Goal: Task Accomplishment & Management: Manage account settings

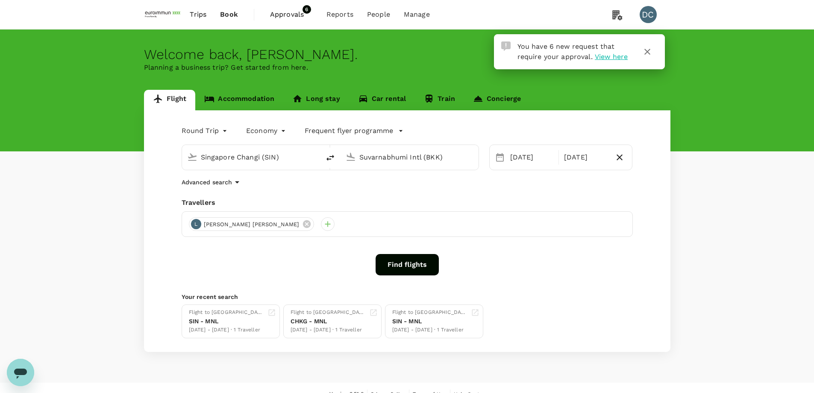
click at [597, 57] on span "View here" at bounding box center [611, 57] width 33 height 8
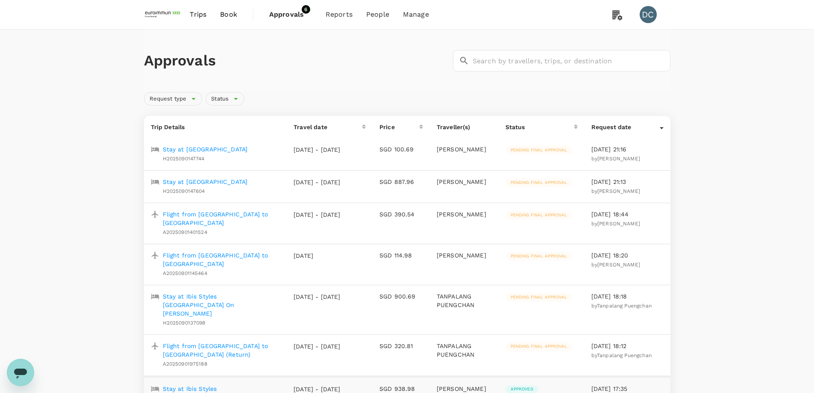
click at [288, 10] on span "Approvals" at bounding box center [290, 14] width 43 height 10
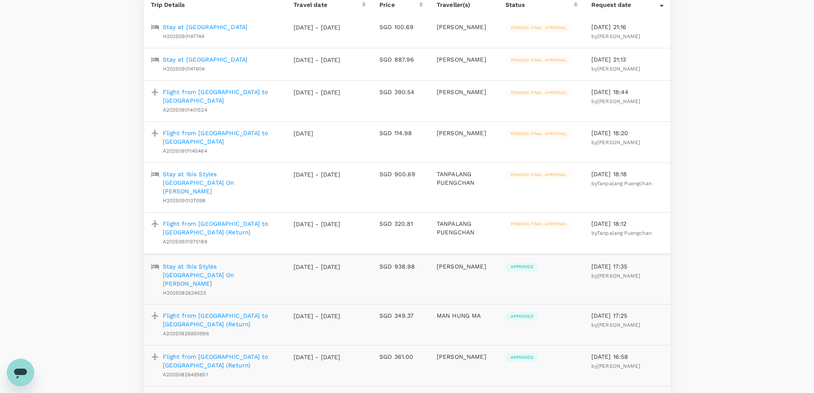
scroll to position [128, 0]
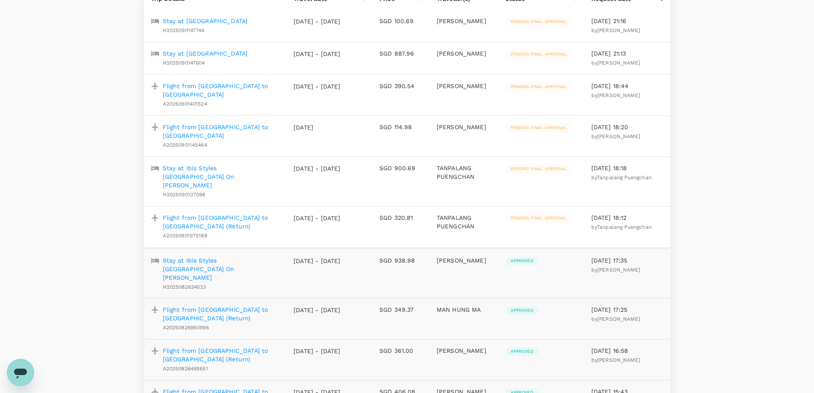
click at [226, 213] on p "Flight from [GEOGRAPHIC_DATA] to [GEOGRAPHIC_DATA] (Return)" at bounding box center [222, 221] width 118 height 17
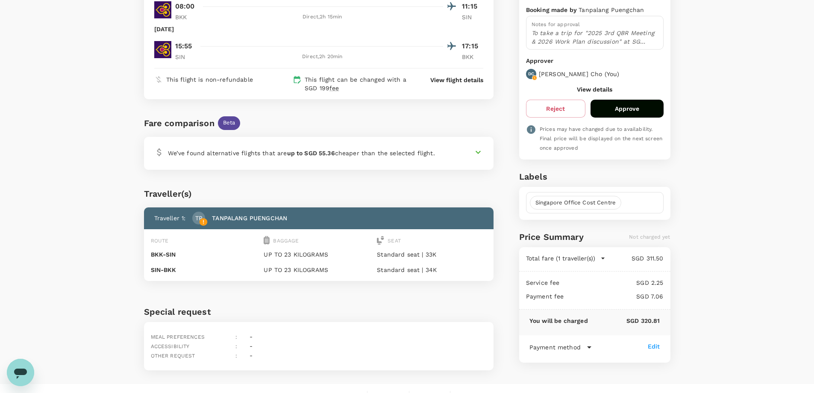
scroll to position [128, 0]
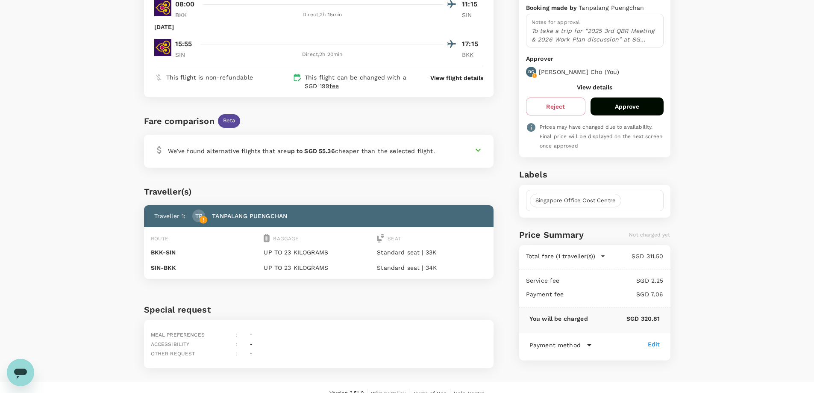
click at [629, 109] on button "Approve" at bounding box center [627, 106] width 73 height 18
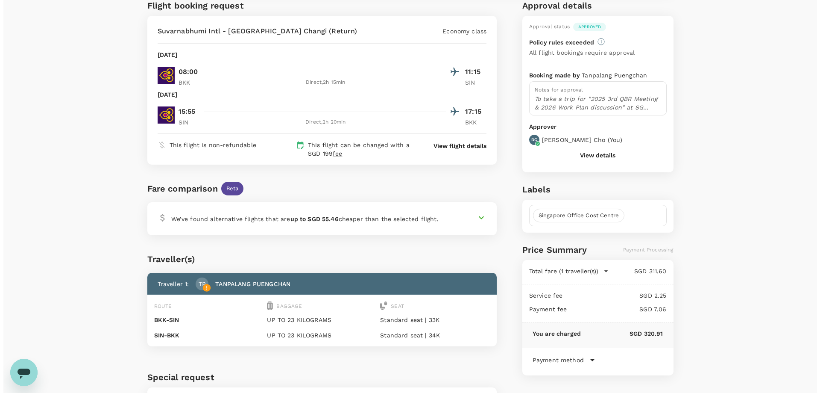
scroll to position [0, 0]
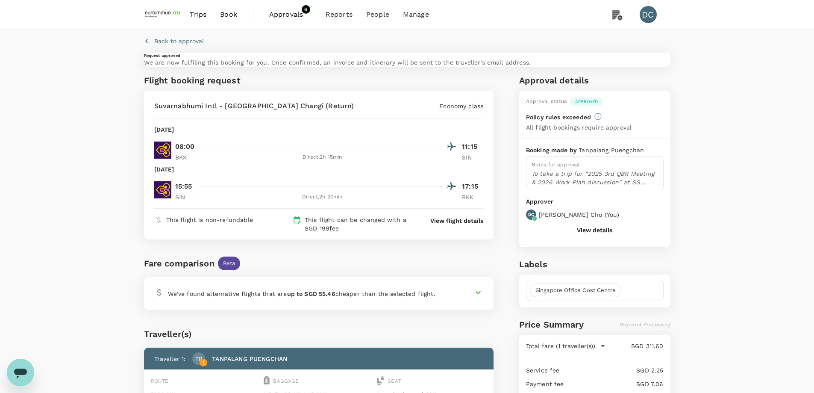
click at [296, 11] on span "Approvals" at bounding box center [290, 14] width 43 height 10
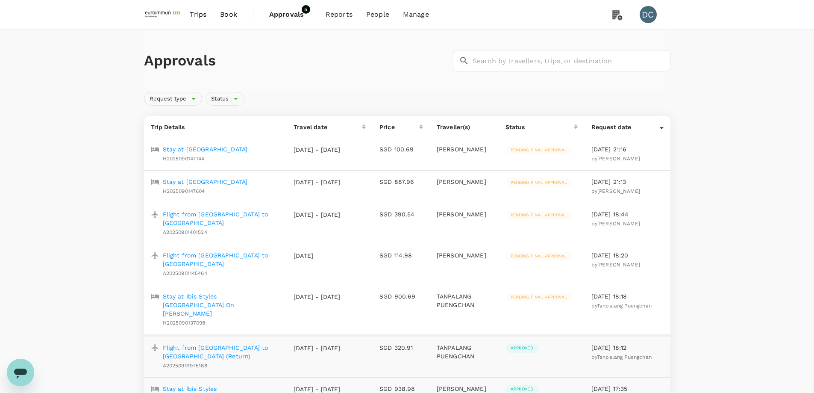
click at [225, 292] on p "Stay at Ibis Styles [GEOGRAPHIC_DATA] On [PERSON_NAME]" at bounding box center [222, 305] width 118 height 26
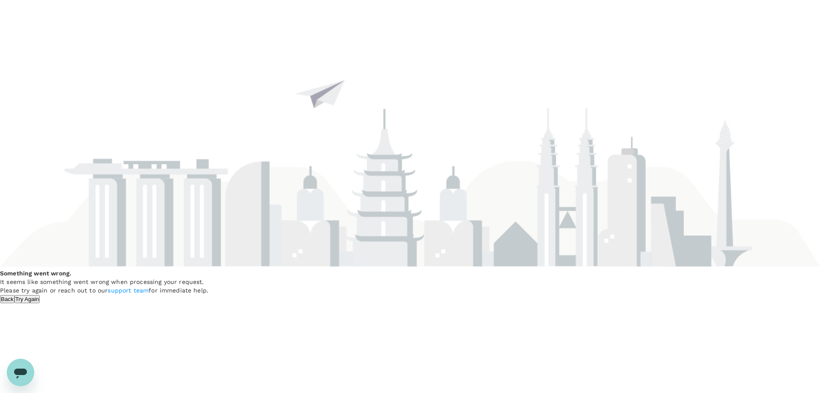
click at [40, 295] on button "Try Again" at bounding box center [28, 299] width 26 height 8
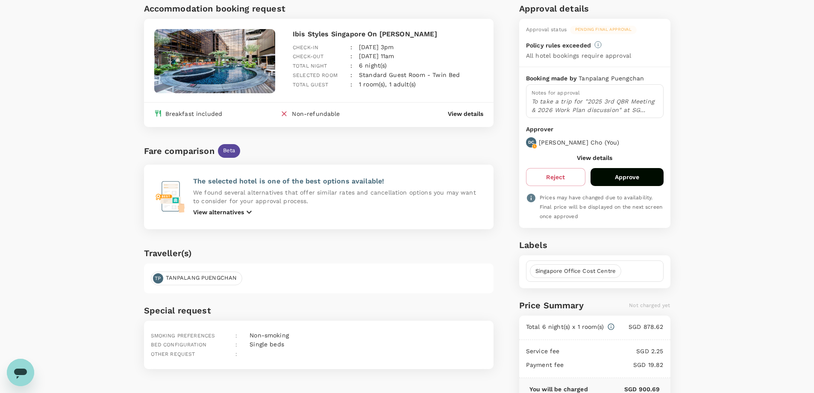
scroll to position [132, 0]
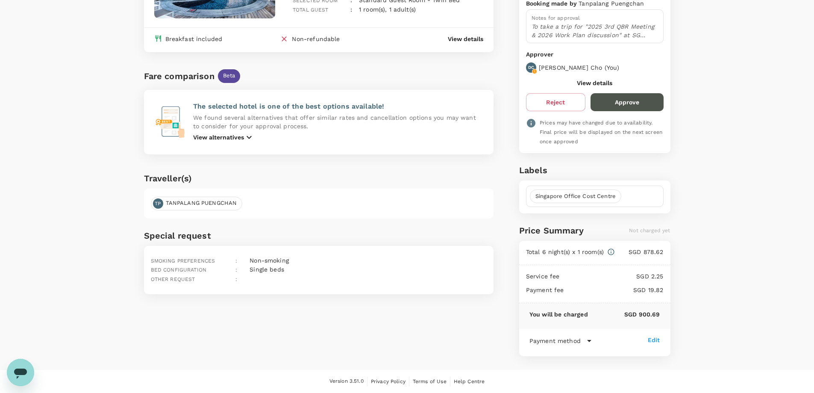
click at [620, 106] on button "Approve" at bounding box center [627, 102] width 73 height 18
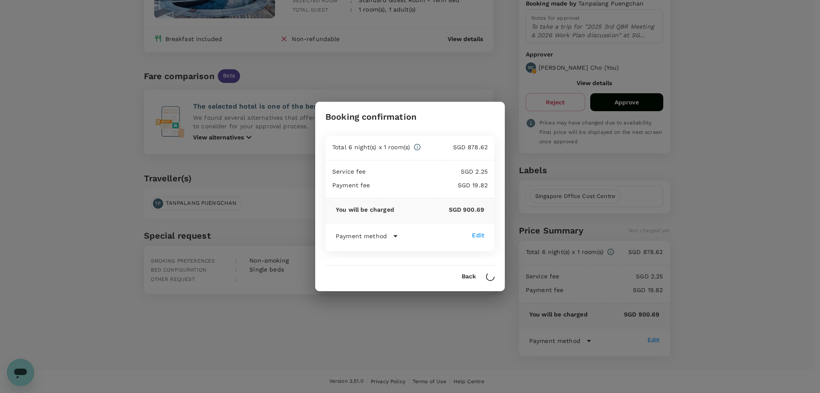
click at [394, 238] on icon at bounding box center [396, 236] width 10 height 10
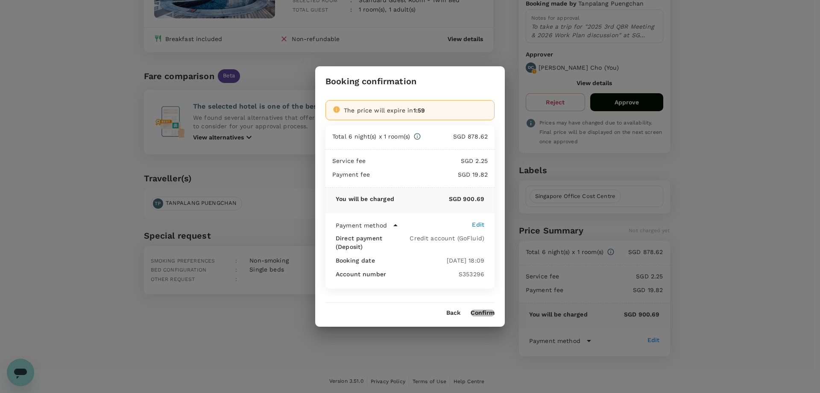
click at [479, 309] on button "Confirm" at bounding box center [483, 312] width 24 height 7
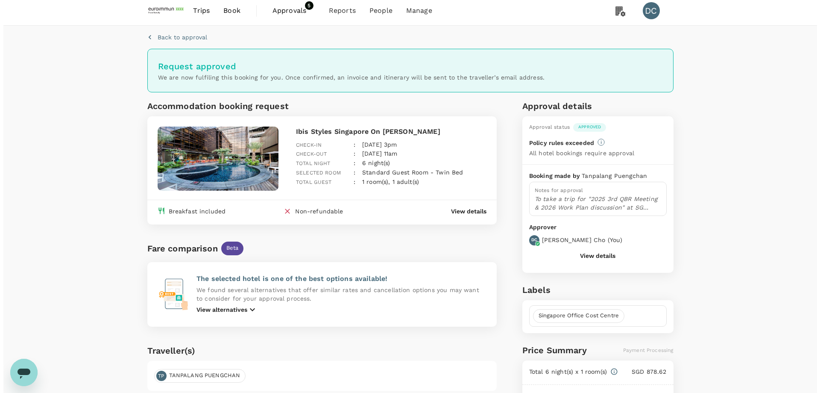
scroll to position [0, 0]
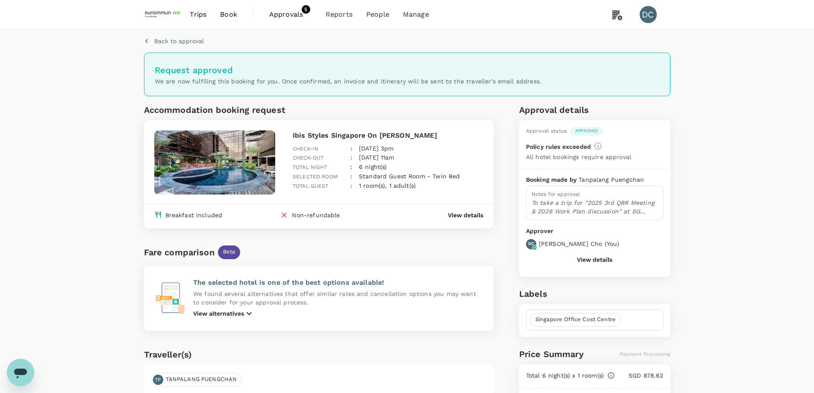
click at [185, 40] on p "Back to approval" at bounding box center [179, 41] width 50 height 9
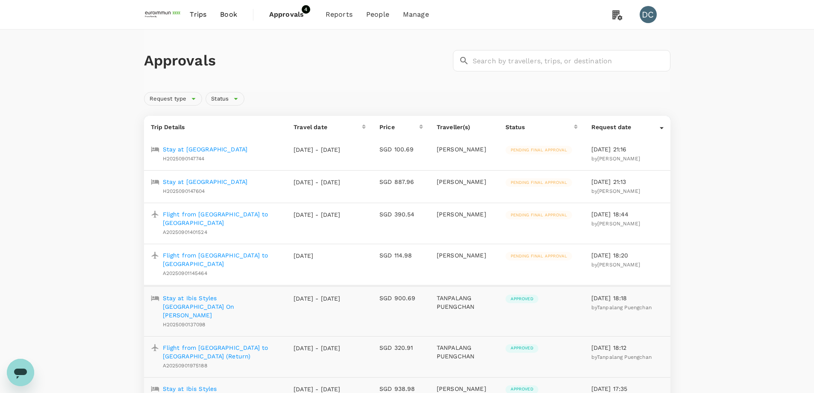
click at [325, 251] on p "[DATE]" at bounding box center [317, 255] width 47 height 9
click at [209, 251] on p "Flight from [GEOGRAPHIC_DATA] to [GEOGRAPHIC_DATA]" at bounding box center [222, 259] width 118 height 17
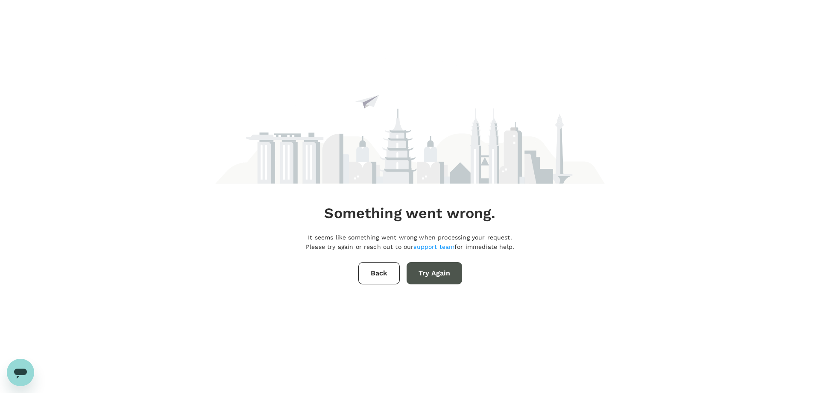
click at [427, 271] on button "Try Again" at bounding box center [435, 273] width 56 height 22
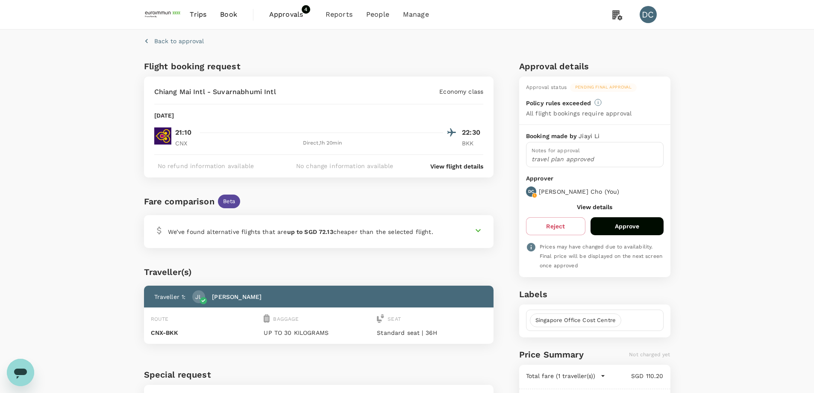
scroll to position [124, 0]
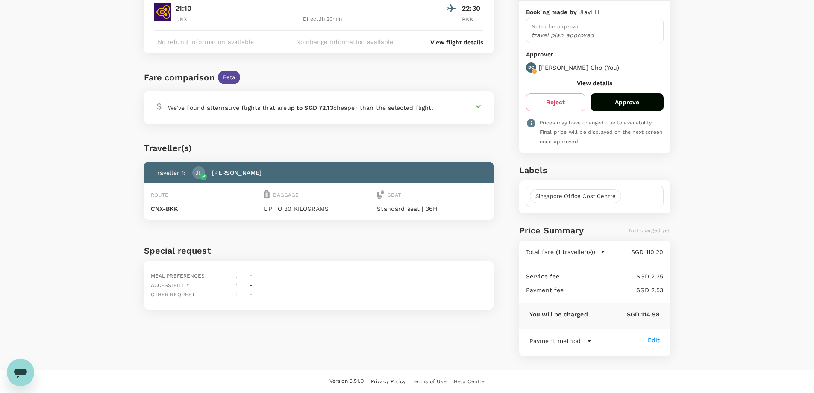
click at [620, 99] on button "Approve" at bounding box center [627, 102] width 73 height 18
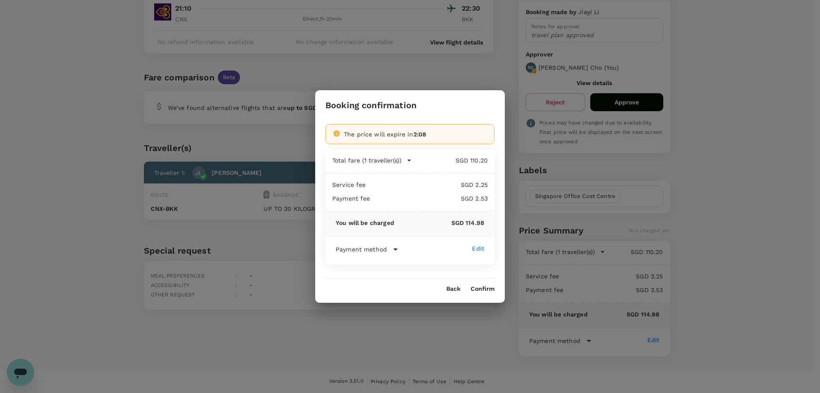
click at [483, 290] on button "Confirm" at bounding box center [483, 288] width 24 height 7
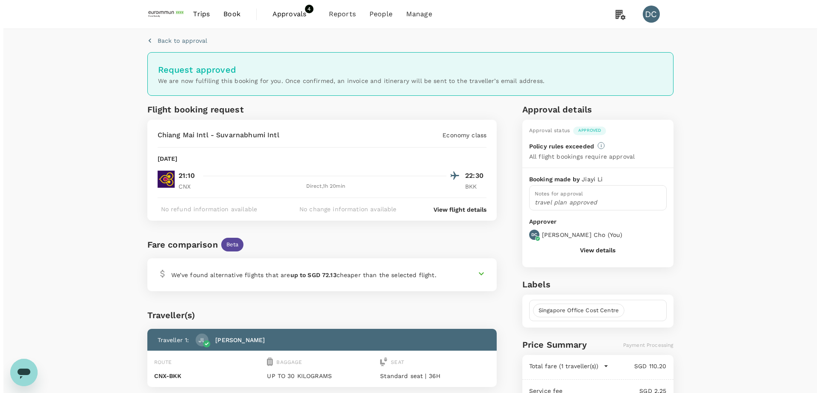
scroll to position [0, 0]
click at [157, 40] on p "Back to approval" at bounding box center [179, 41] width 50 height 9
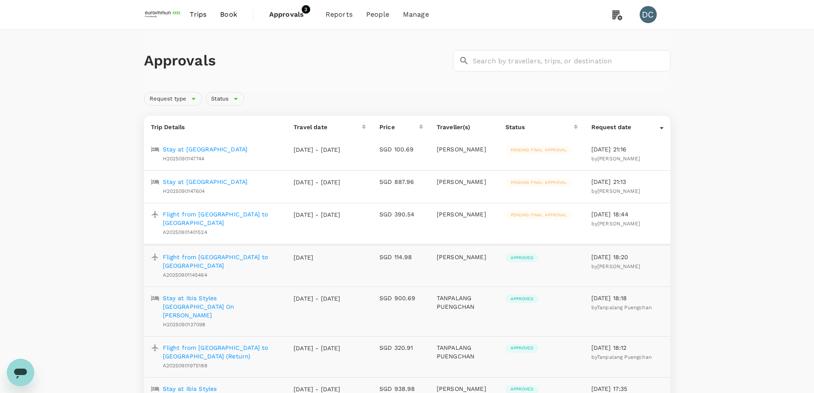
click at [253, 212] on p "Flight from [GEOGRAPHIC_DATA] to [GEOGRAPHIC_DATA]" at bounding box center [222, 218] width 118 height 17
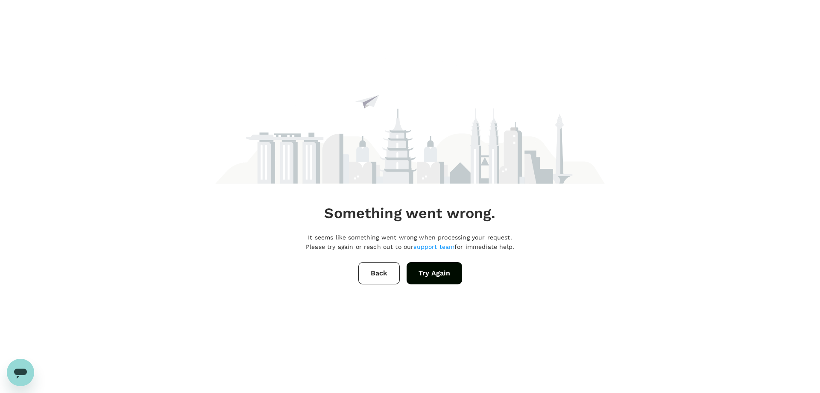
click at [450, 273] on button "Try Again" at bounding box center [435, 273] width 56 height 22
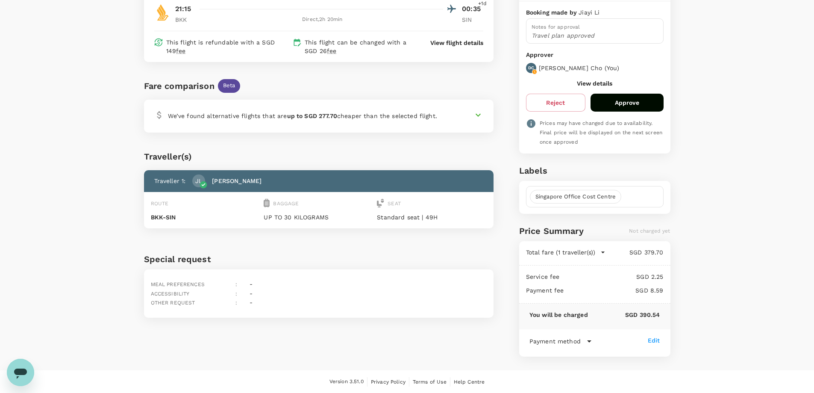
scroll to position [124, 0]
click at [640, 100] on button "Approve" at bounding box center [627, 102] width 73 height 18
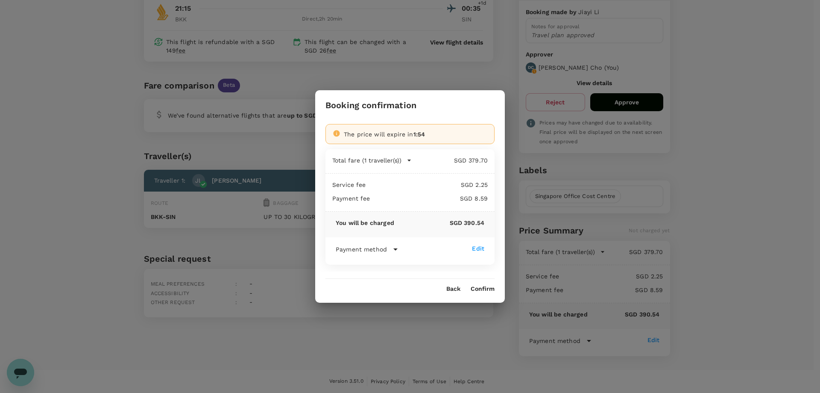
click at [487, 291] on button "Confirm" at bounding box center [483, 288] width 24 height 7
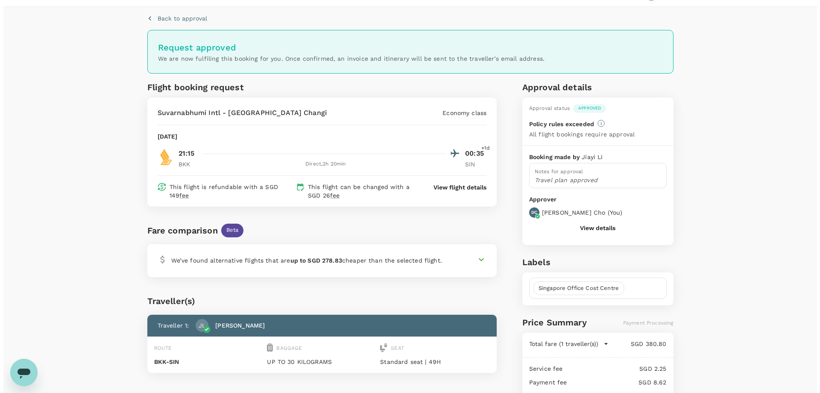
scroll to position [0, 0]
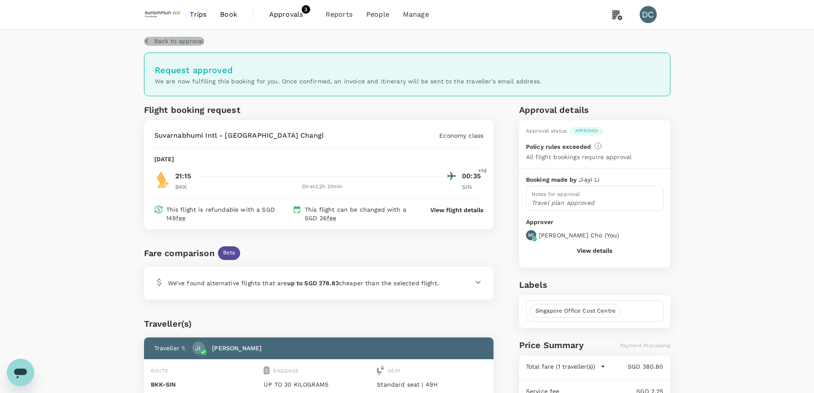
click at [165, 42] on p "Back to approval" at bounding box center [179, 41] width 50 height 9
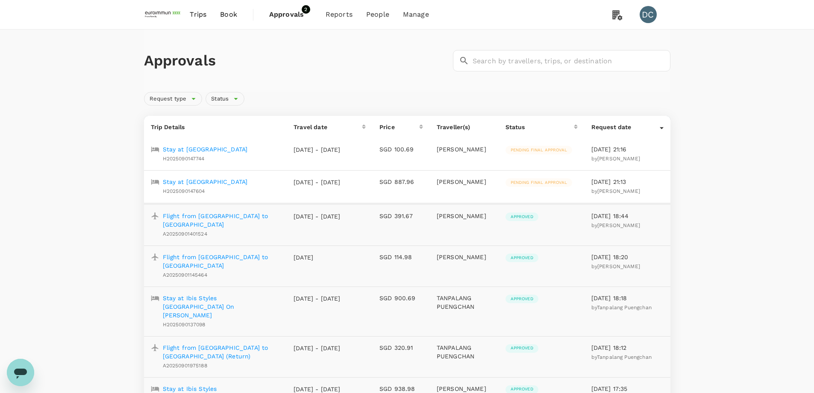
click at [199, 181] on p "Stay at [GEOGRAPHIC_DATA]" at bounding box center [205, 181] width 85 height 9
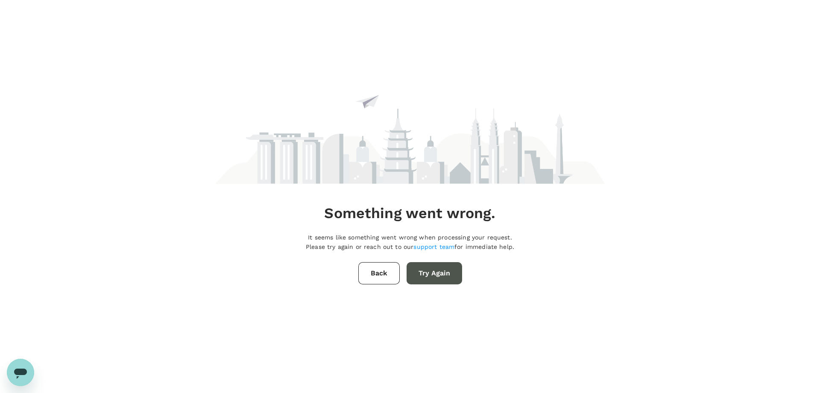
click at [444, 276] on button "Try Again" at bounding box center [435, 273] width 56 height 22
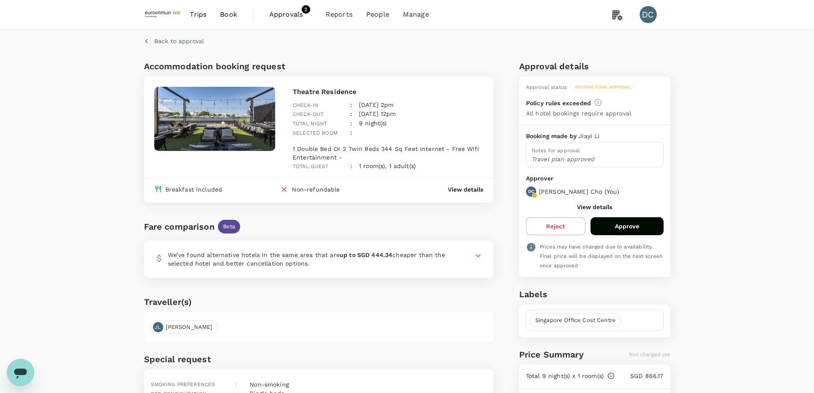
click at [621, 235] on button "Approve" at bounding box center [627, 226] width 73 height 18
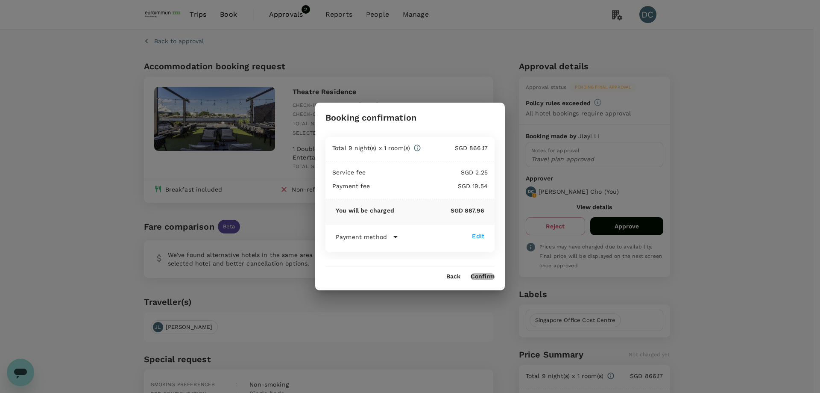
click at [482, 275] on button "Confirm" at bounding box center [483, 276] width 24 height 7
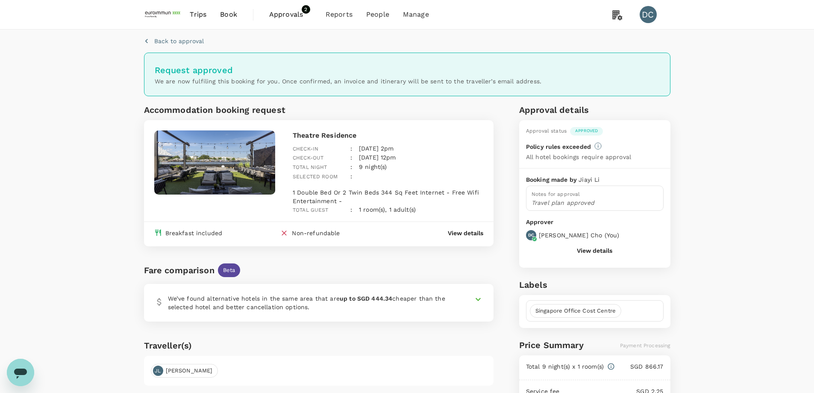
click at [478, 301] on icon at bounding box center [478, 299] width 10 height 10
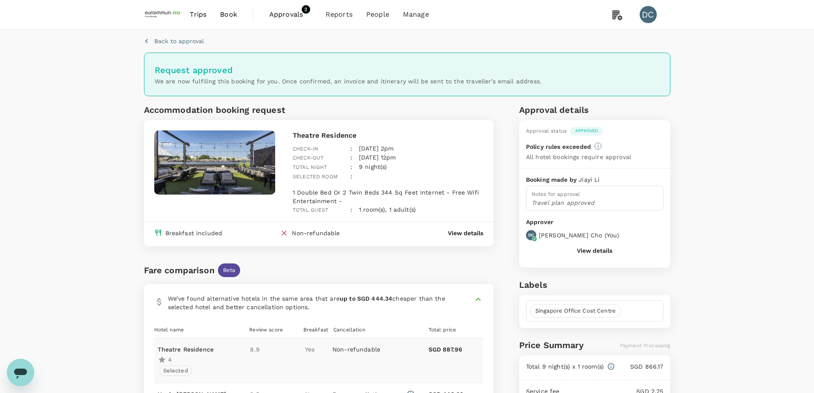
click at [187, 40] on p "Back to approval" at bounding box center [179, 41] width 50 height 9
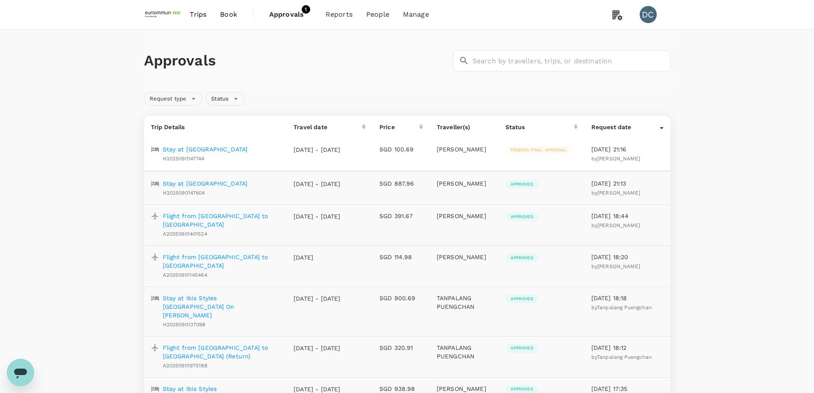
click at [306, 152] on p "[DATE] - [DATE]" at bounding box center [317, 149] width 47 height 9
click at [226, 148] on p "Stay at [GEOGRAPHIC_DATA]" at bounding box center [205, 149] width 85 height 9
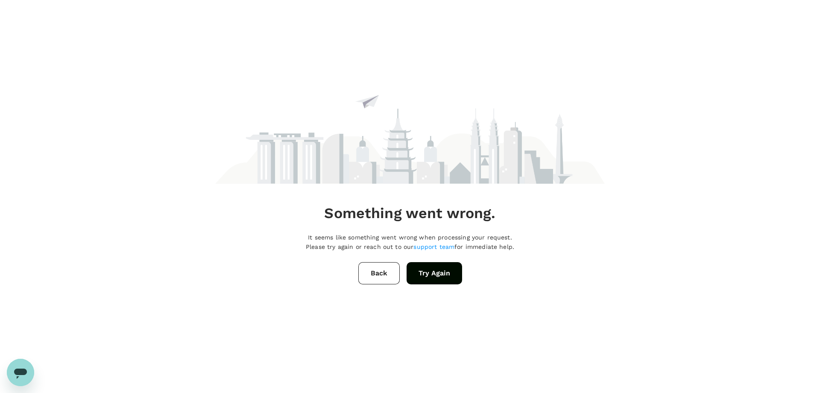
click at [418, 274] on button "Try Again" at bounding box center [435, 273] width 56 height 22
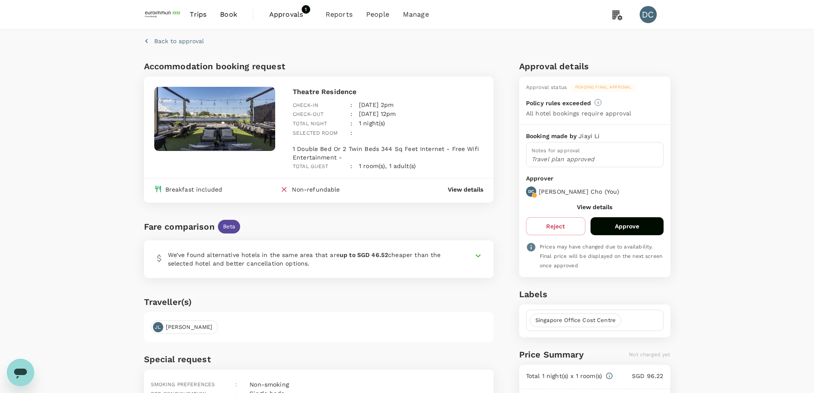
click at [614, 222] on button "Approve" at bounding box center [627, 226] width 73 height 18
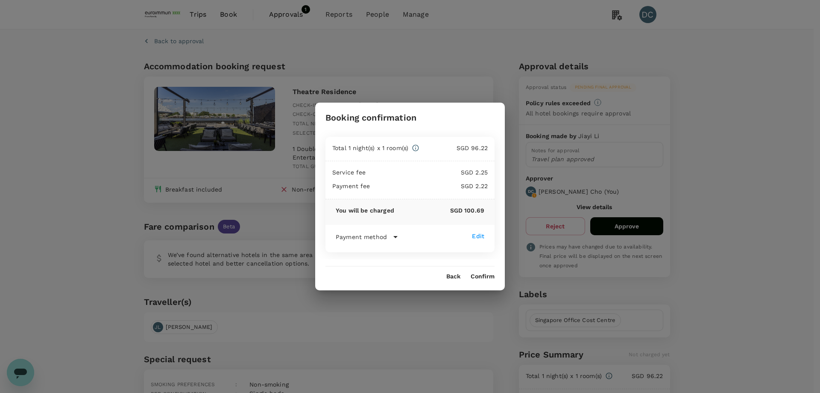
click at [489, 276] on button "Confirm" at bounding box center [483, 276] width 24 height 7
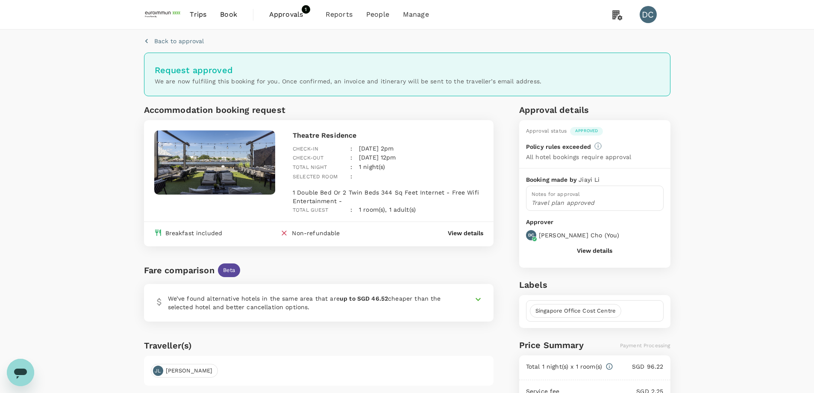
click at [285, 17] on span "Approvals" at bounding box center [290, 14] width 43 height 10
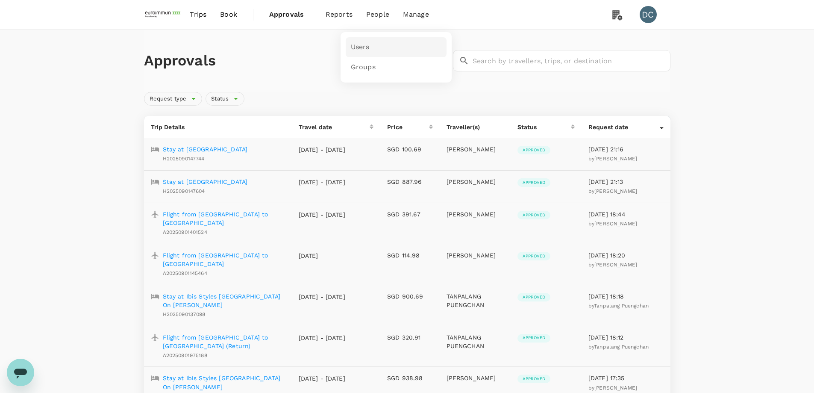
click at [361, 46] on span "Users" at bounding box center [360, 47] width 19 height 10
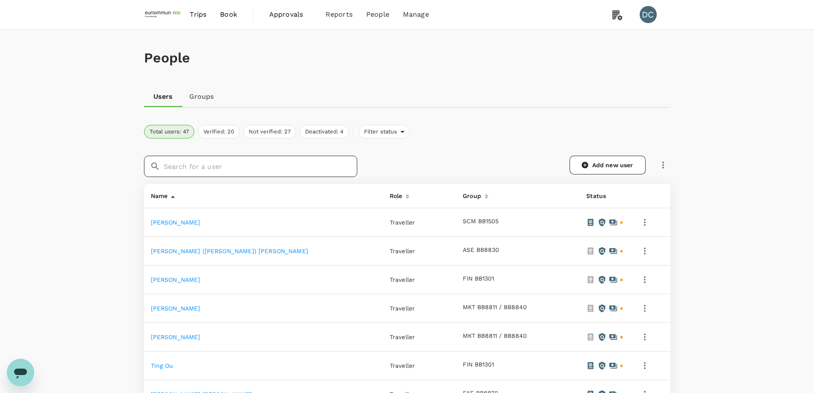
click at [242, 168] on input "text" at bounding box center [261, 166] width 194 height 21
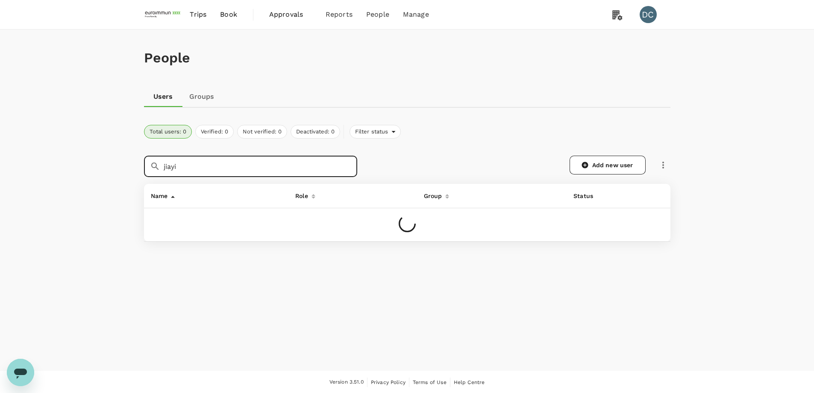
type input "jiayi"
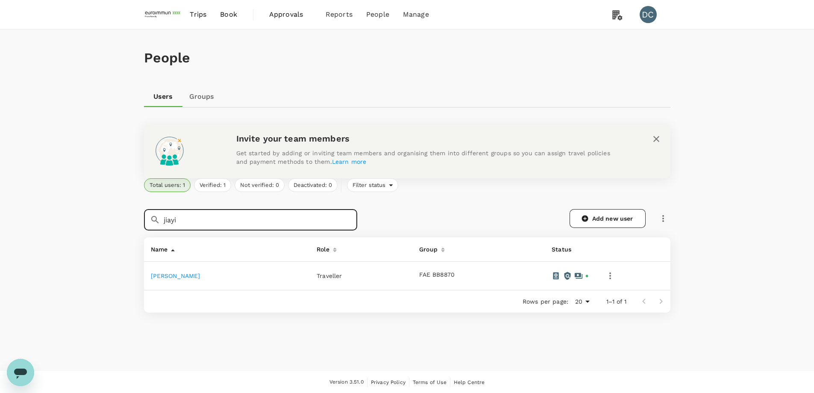
click at [153, 277] on link "[PERSON_NAME]" at bounding box center [176, 275] width 50 height 7
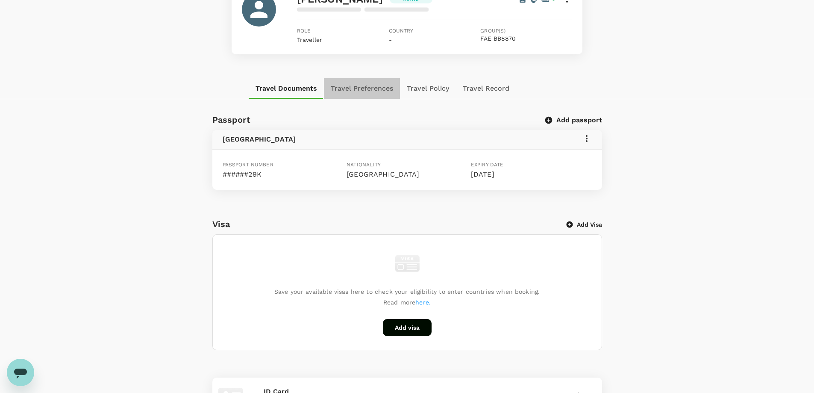
click at [349, 84] on button "Travel Preferences" at bounding box center [362, 88] width 76 height 21
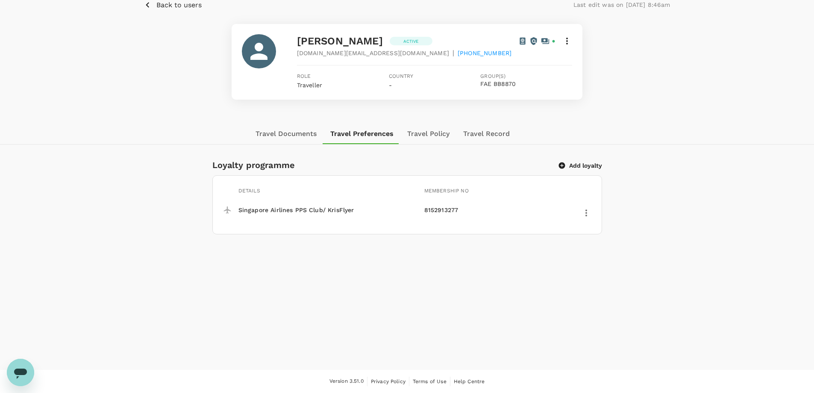
click at [432, 133] on button "Travel Policy" at bounding box center [428, 133] width 56 height 21
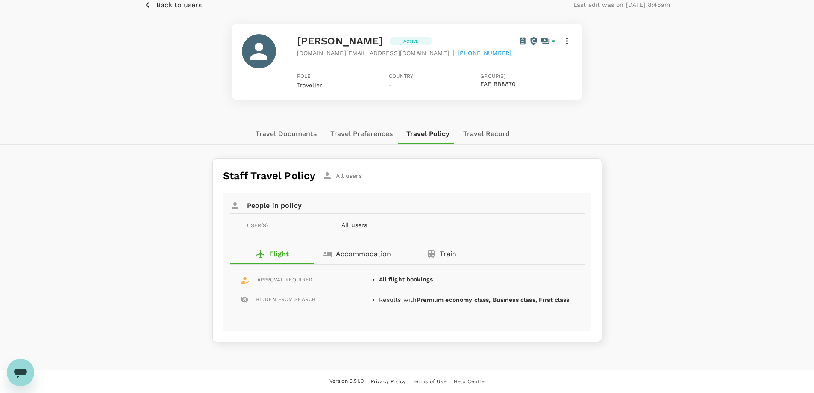
click at [469, 131] on button "Travel Record" at bounding box center [486, 133] width 60 height 21
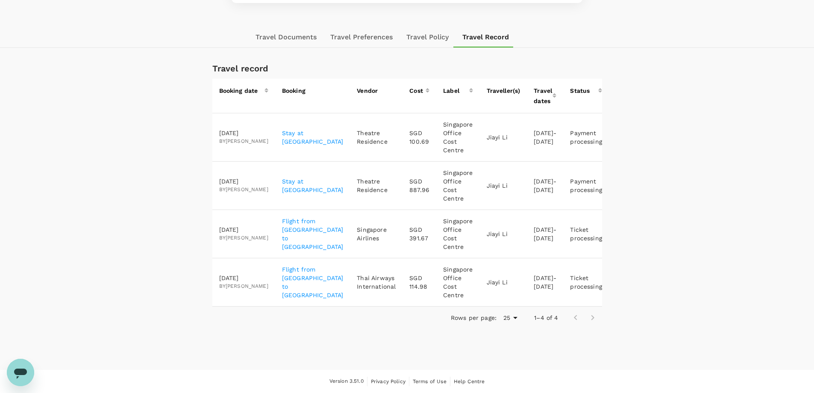
scroll to position [12, 0]
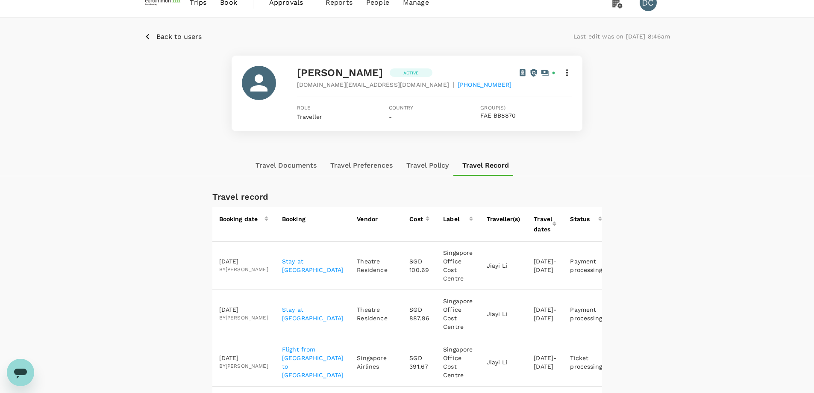
click at [276, 165] on button "Travel Documents" at bounding box center [286, 165] width 75 height 21
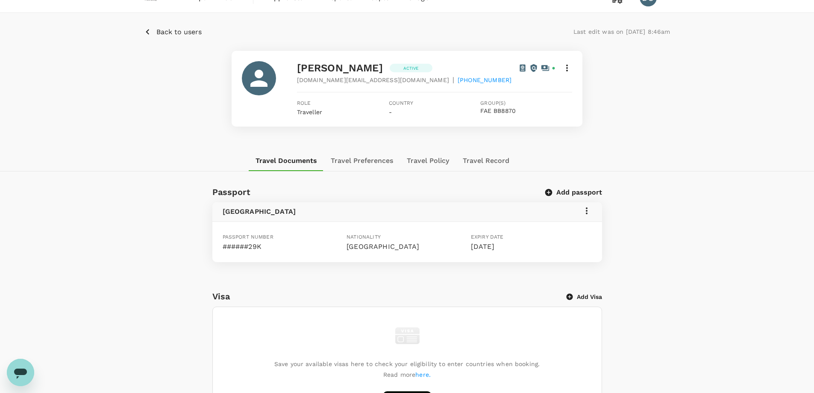
scroll to position [0, 0]
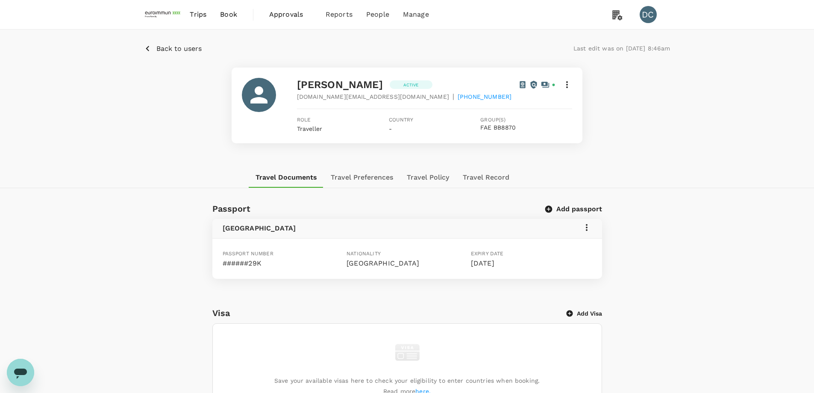
click at [150, 49] on icon "button" at bounding box center [147, 48] width 11 height 11
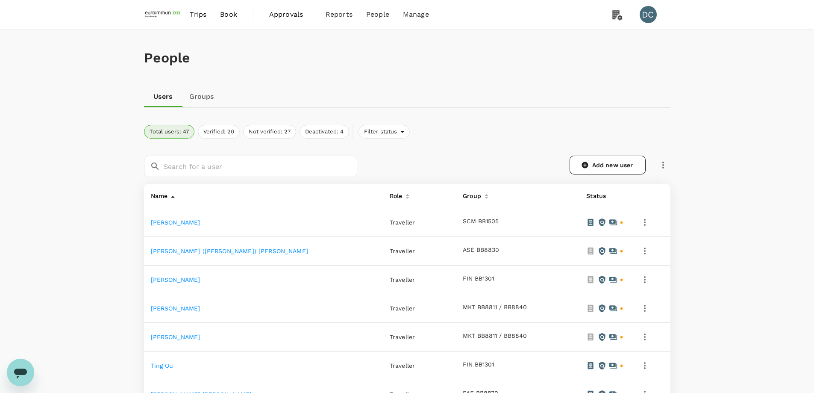
click at [196, 16] on span "Trips" at bounding box center [198, 14] width 17 height 10
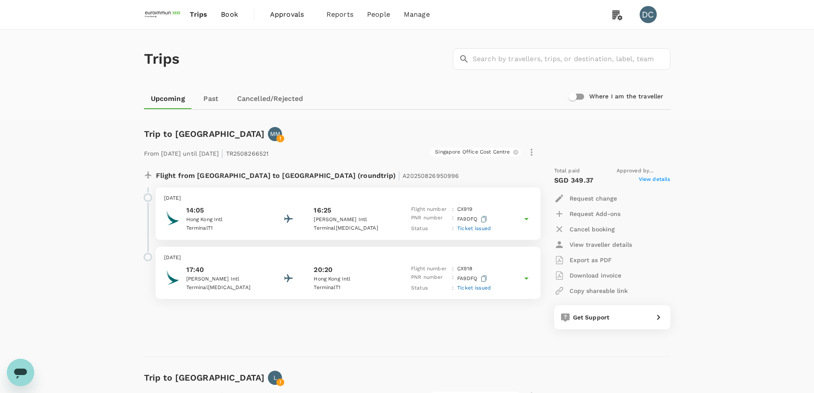
click at [209, 102] on link "Past" at bounding box center [211, 98] width 38 height 21
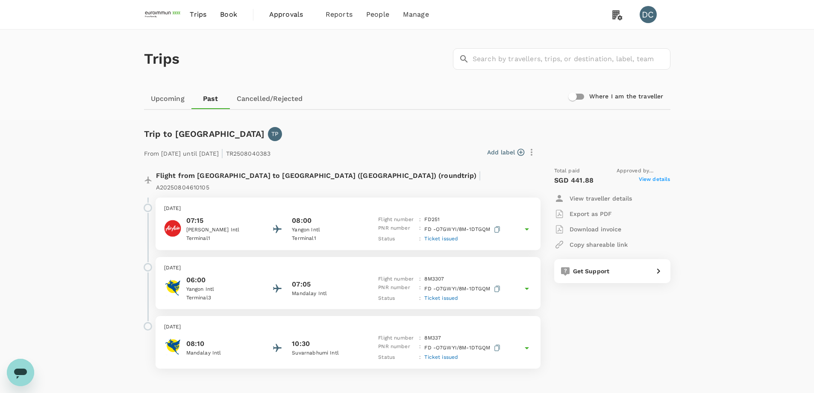
click at [224, 18] on span "Book" at bounding box center [228, 14] width 17 height 10
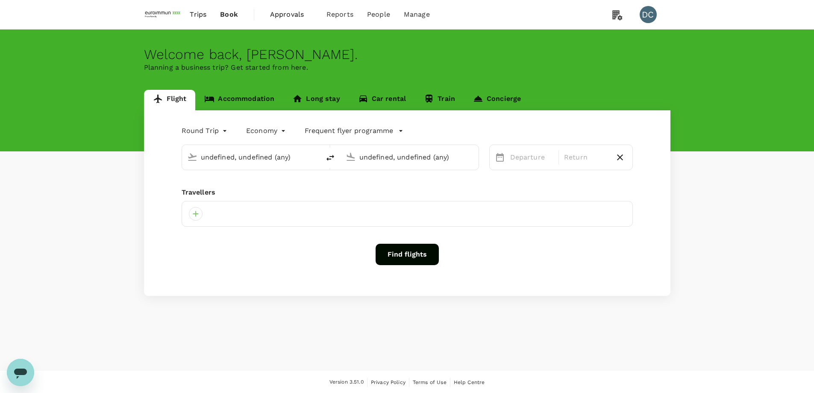
type input "Singapore Changi (SIN)"
type input "Suvarnabhumi Intl (BKK)"
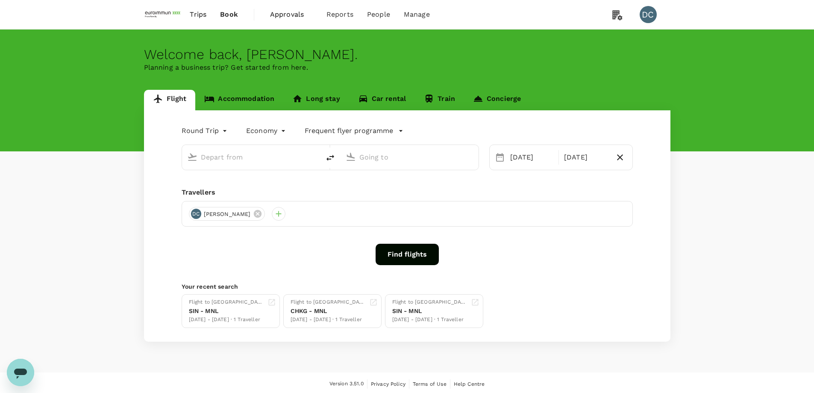
type input "Singapore Changi (SIN)"
type input "Suvarnabhumi Intl (BKK)"
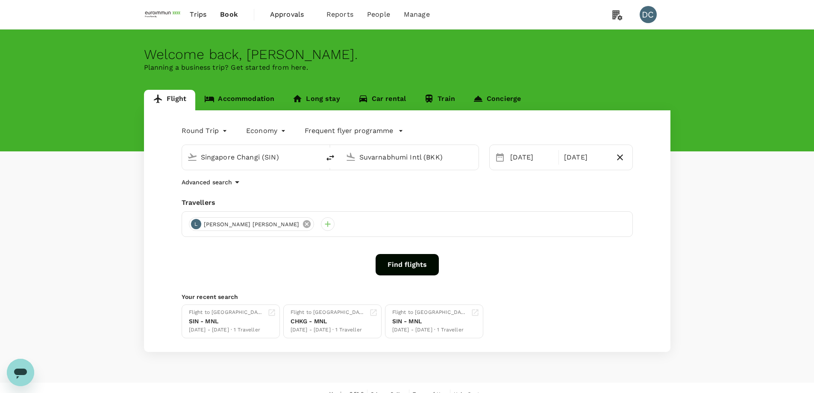
click at [303, 224] on icon at bounding box center [307, 224] width 8 height 8
click at [196, 225] on div at bounding box center [196, 224] width 14 height 14
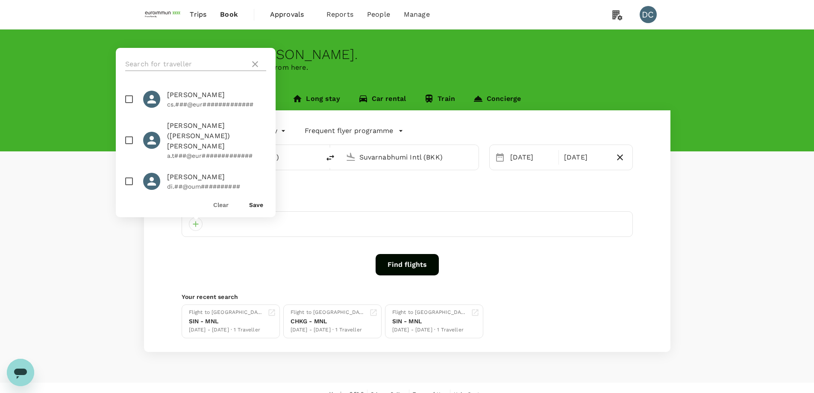
click at [175, 62] on input "text" at bounding box center [185, 64] width 121 height 14
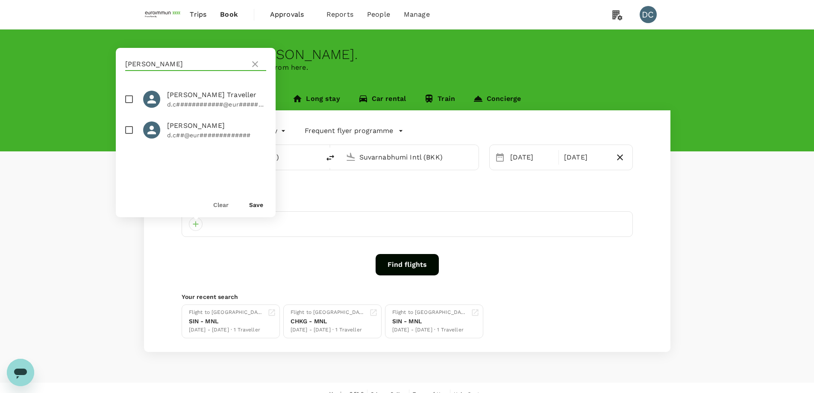
type input "[PERSON_NAME]"
click at [157, 129] on icon at bounding box center [151, 129] width 13 height 13
checkbox input "true"
click at [251, 206] on button "Save" at bounding box center [256, 204] width 14 height 7
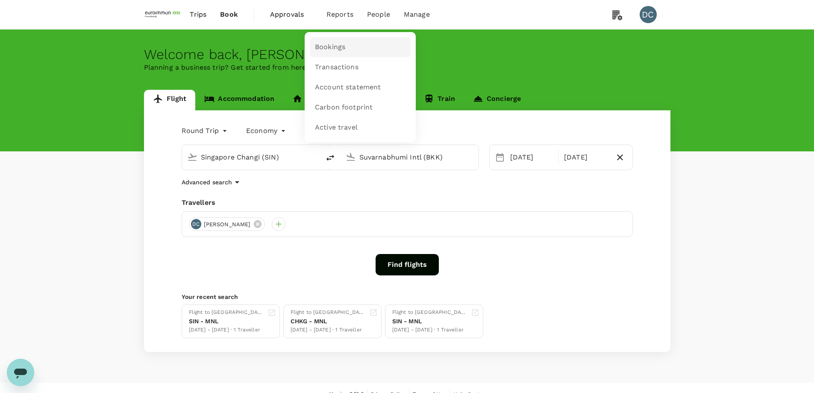
click at [329, 46] on span "Bookings" at bounding box center [330, 47] width 30 height 10
